Goal: Information Seeking & Learning: Learn about a topic

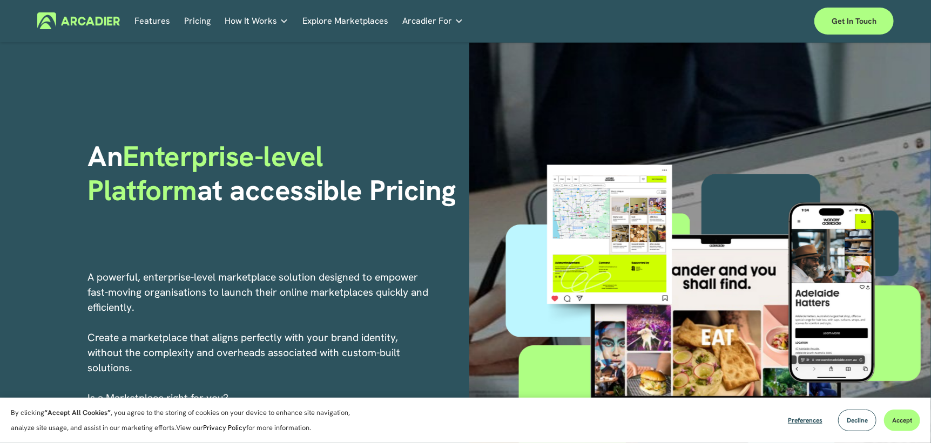
click at [540, 136] on div at bounding box center [716, 319] width 430 height 488
click at [0, 0] on link "Real Estate Whether you sell or rent out real estate, our marketplace tech seam…" at bounding box center [0, 0] width 0 height 0
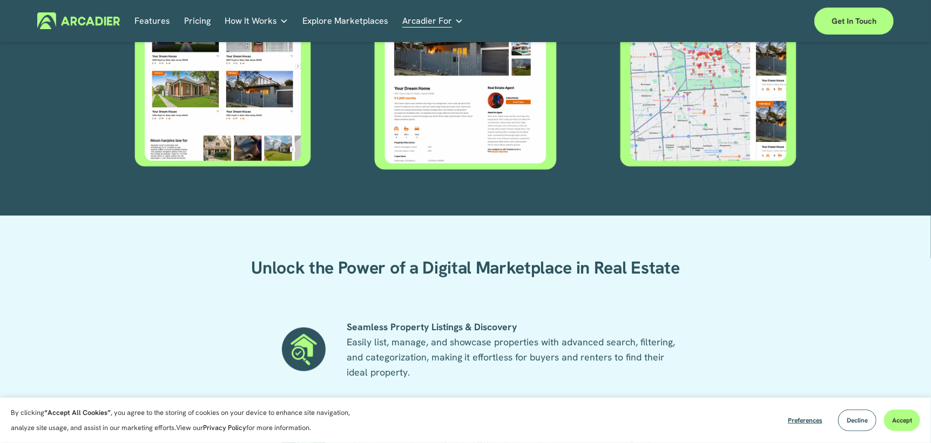
scroll to position [565, 0]
click at [866, 50] on div "Flexible Application Across Real Estate Whatever your real estate business mode…" at bounding box center [465, 33] width 931 height 309
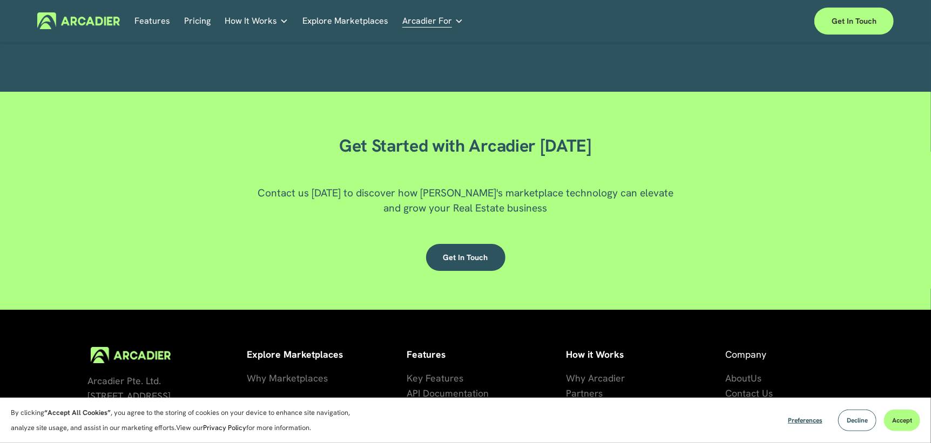
scroll to position [2283, 0]
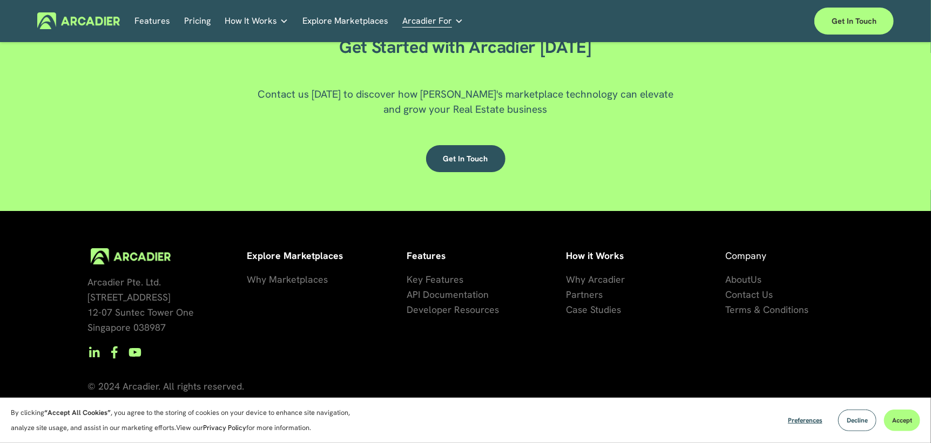
click at [86, 28] on img at bounding box center [78, 20] width 83 height 17
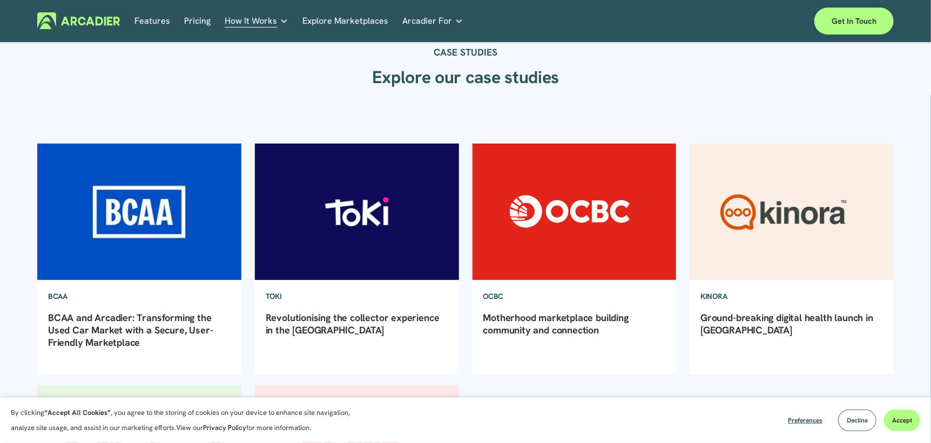
scroll to position [41, 0]
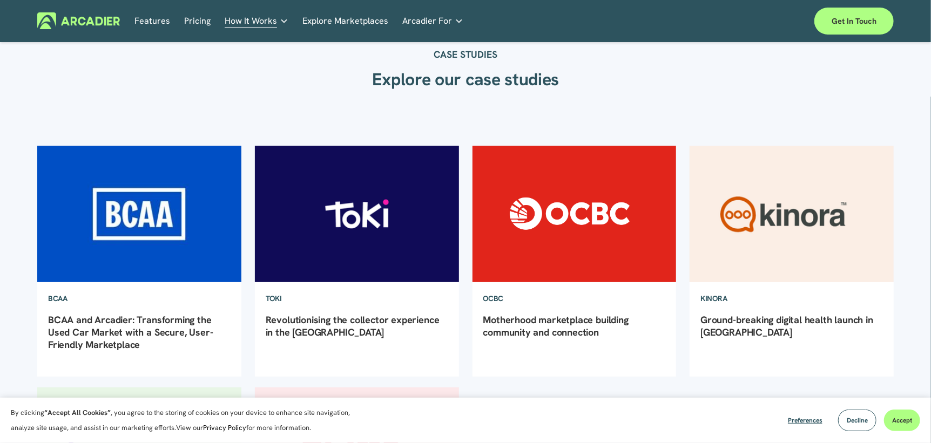
click at [365, 21] on link "Explore Marketplaces" at bounding box center [345, 20] width 86 height 17
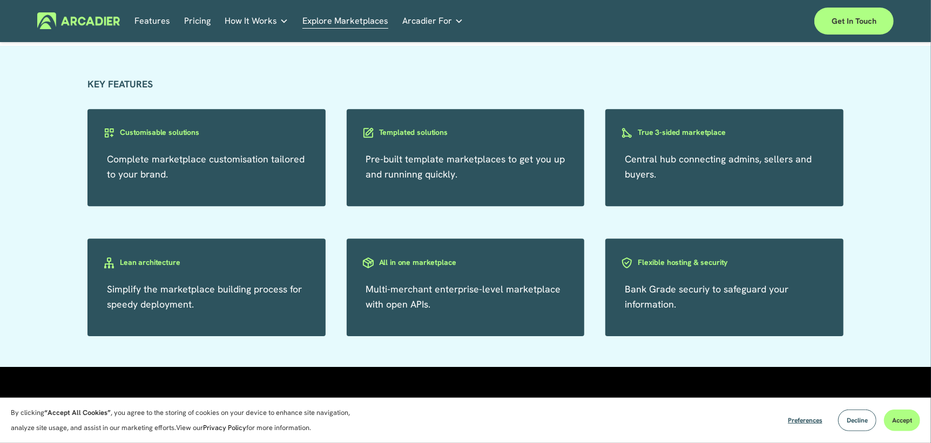
scroll to position [1875, 0]
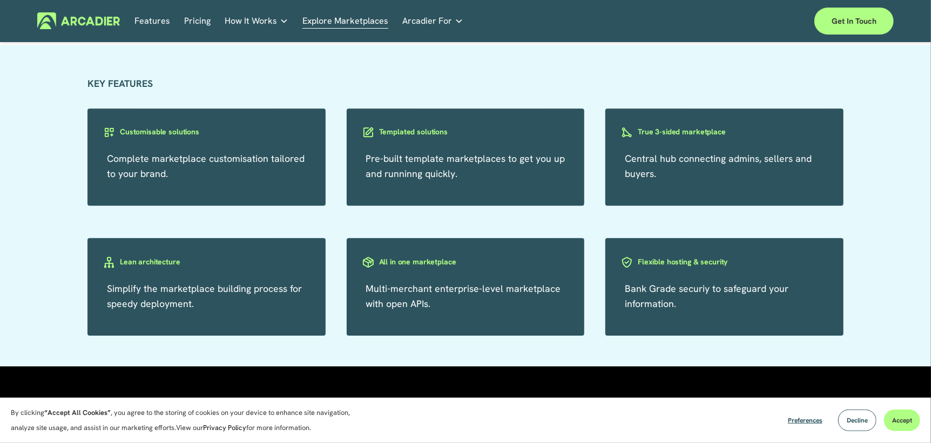
click at [413, 266] on h3 "All in one marketplace" at bounding box center [417, 262] width 77 height 10
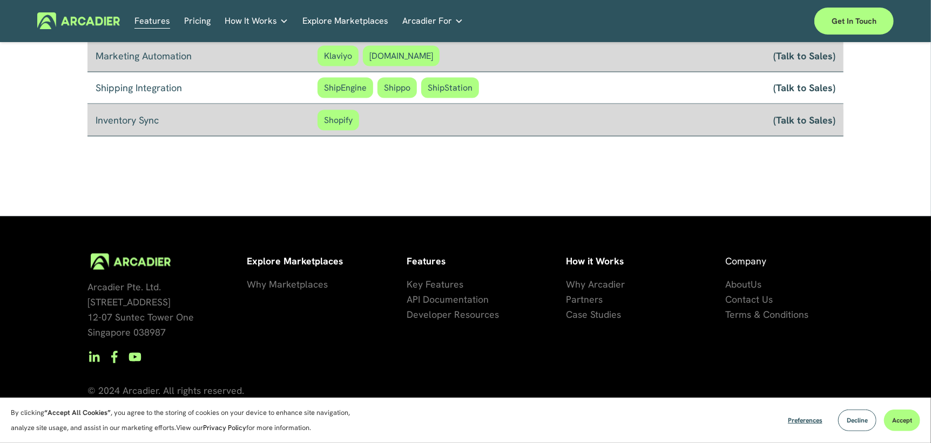
scroll to position [970, 0]
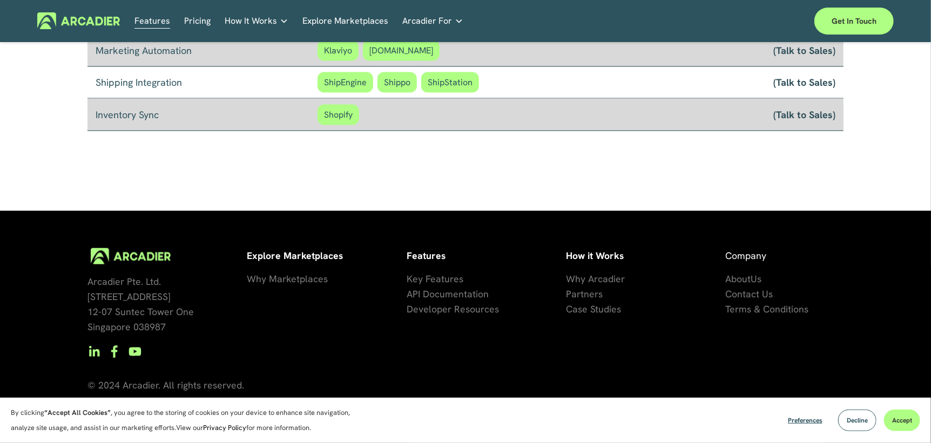
click at [131, 352] on use "YouTube" at bounding box center [135, 352] width 12 height 9
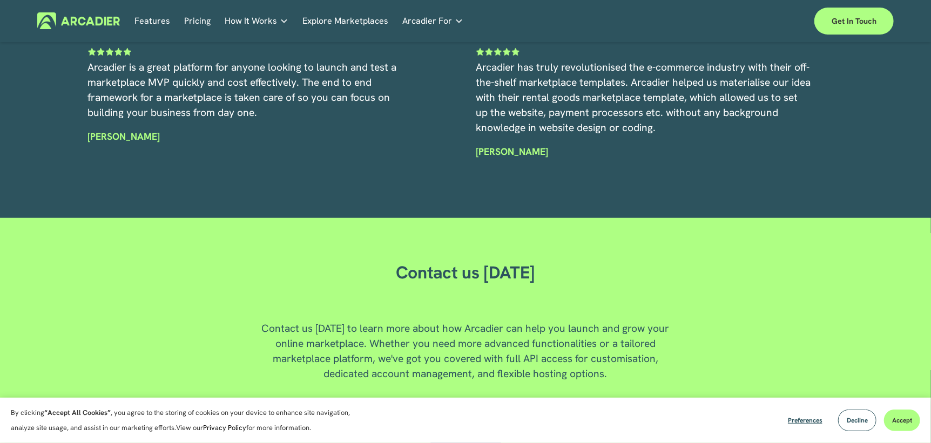
scroll to position [2926, 0]
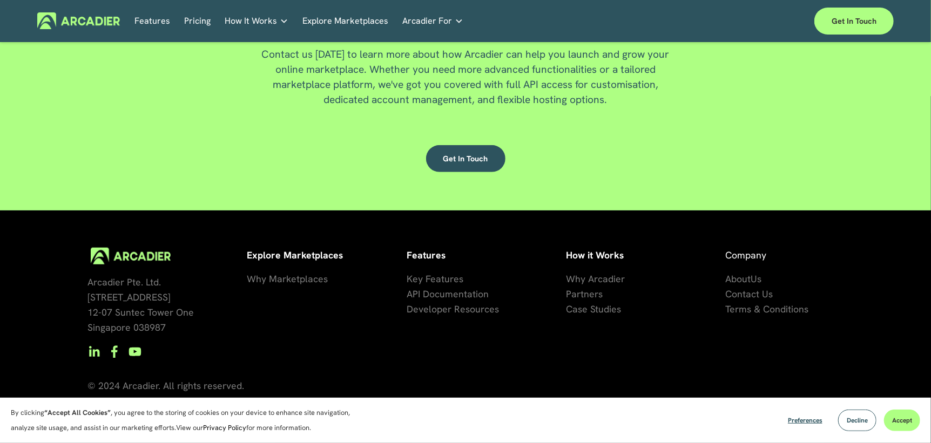
click at [473, 157] on link "Get in touch" at bounding box center [465, 158] width 79 height 27
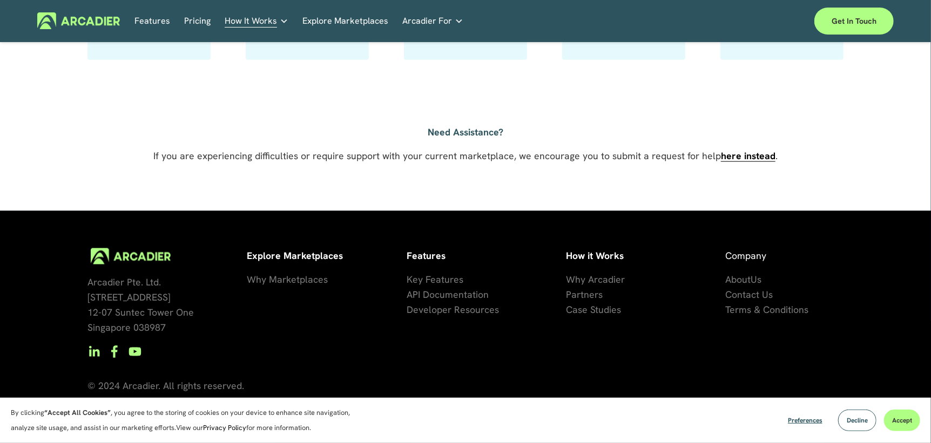
scroll to position [777, 0]
click at [0, 0] on link "Real Estate Whether you sell or rent out real estate, our marketplace tech seam…" at bounding box center [0, 0] width 0 height 0
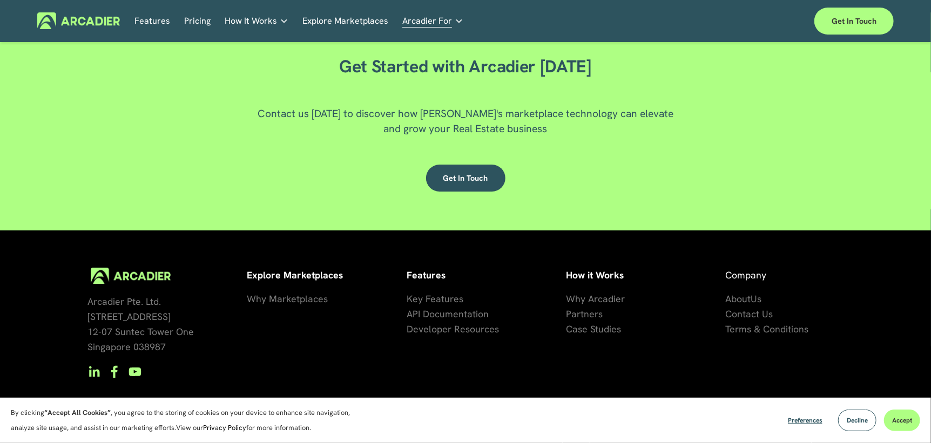
scroll to position [2272, 0]
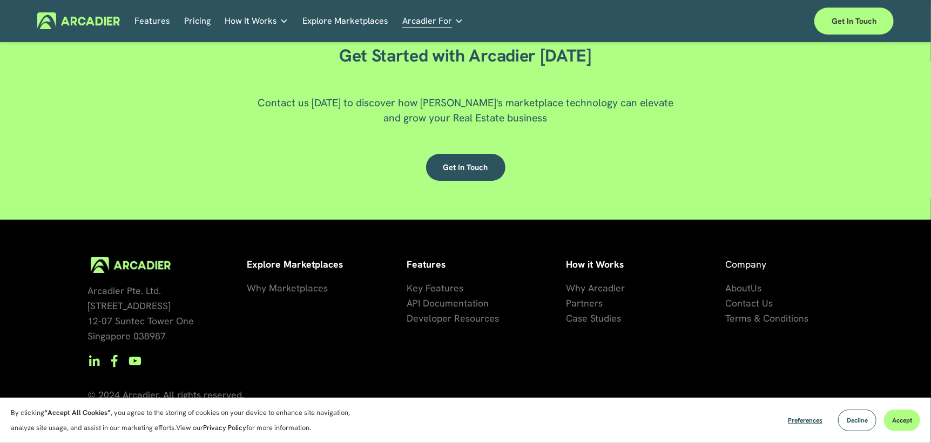
click at [463, 174] on link "Get in touch" at bounding box center [465, 167] width 79 height 27
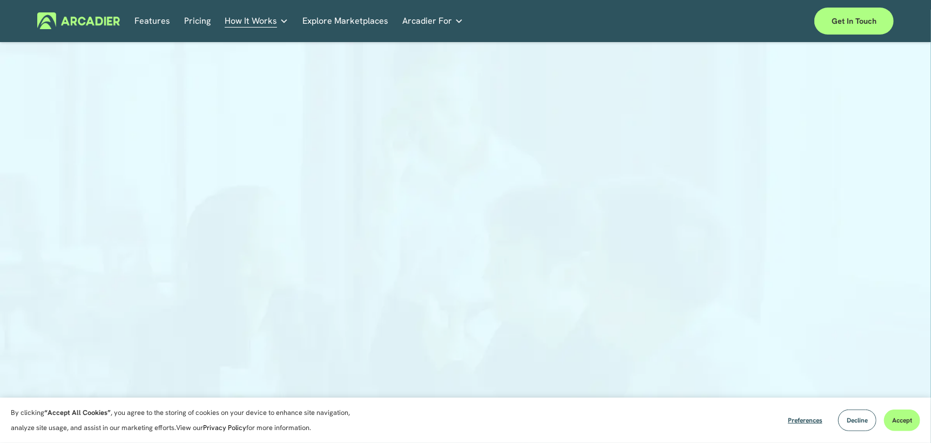
click at [347, 68] on div at bounding box center [465, 271] width 931 height 439
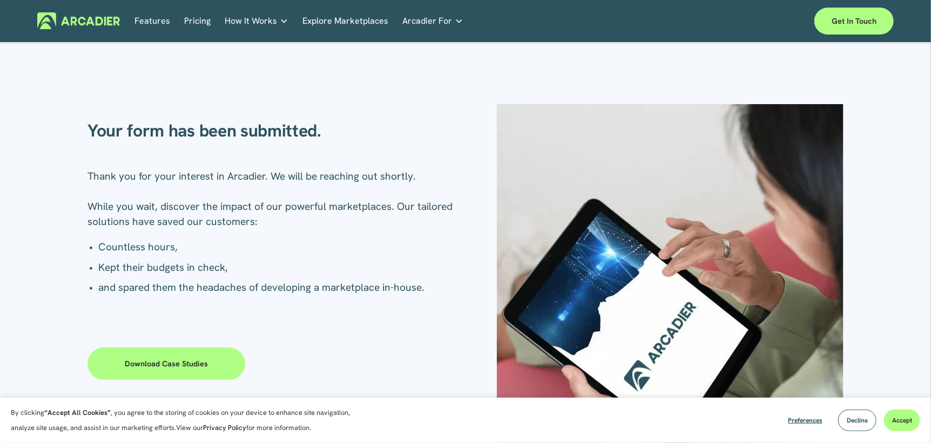
click at [213, 356] on link "Download case studies" at bounding box center [166, 364] width 158 height 32
